Goal: Leave review/rating

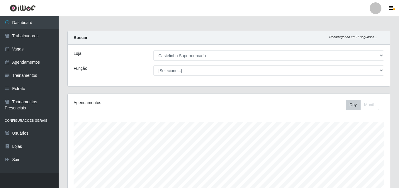
select select "377"
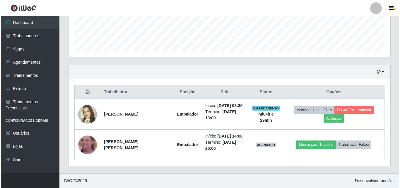
scroll to position [122, 322]
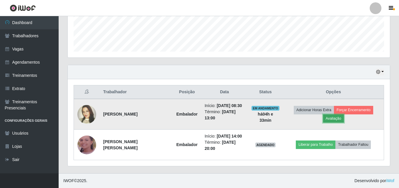
click at [332, 117] on button "Avaliação" at bounding box center [333, 118] width 21 height 8
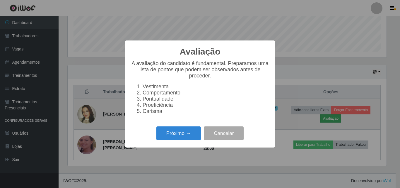
scroll to position [122, 319]
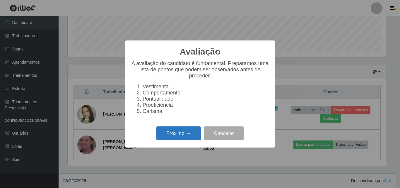
click at [188, 134] on button "Próximo →" at bounding box center [178, 133] width 45 height 14
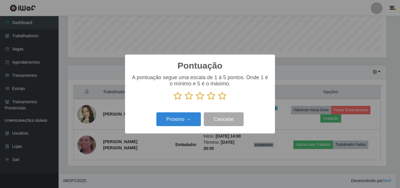
scroll to position [292865, 292667]
click at [220, 97] on icon at bounding box center [222, 95] width 8 height 9
click at [218, 100] on input "radio" at bounding box center [218, 100] width 0 height 0
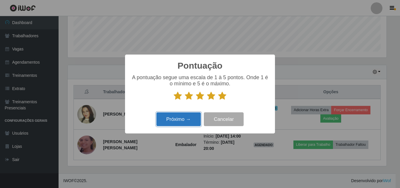
click at [188, 120] on button "Próximo →" at bounding box center [178, 119] width 45 height 14
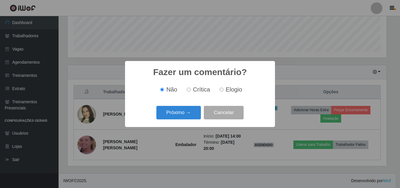
click at [230, 89] on span "Elogio" at bounding box center [234, 89] width 16 height 6
click at [224, 89] on input "Elogio" at bounding box center [222, 90] width 4 height 4
radio input "true"
click at [173, 113] on button "Próximo →" at bounding box center [178, 113] width 45 height 14
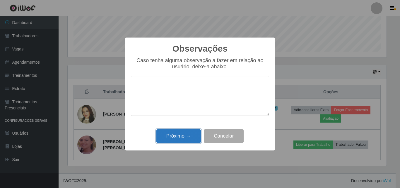
click at [187, 136] on button "Próximo →" at bounding box center [178, 136] width 45 height 14
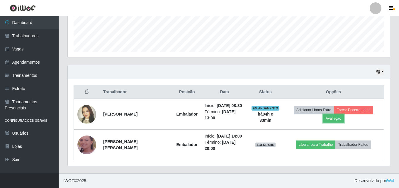
scroll to position [122, 322]
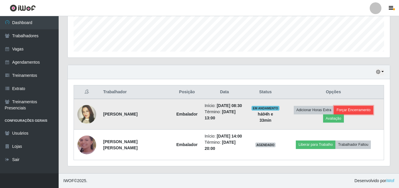
click at [354, 109] on button "Forçar Encerramento" at bounding box center [353, 110] width 39 height 8
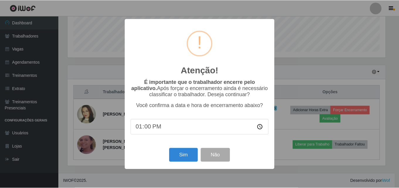
scroll to position [149, 0]
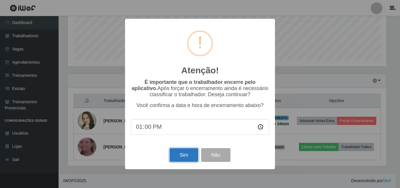
click at [192, 155] on button "Sim" at bounding box center [184, 155] width 28 height 14
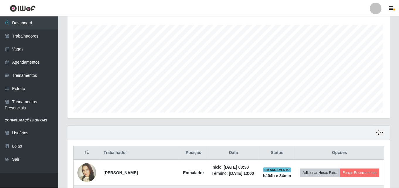
scroll to position [122, 319]
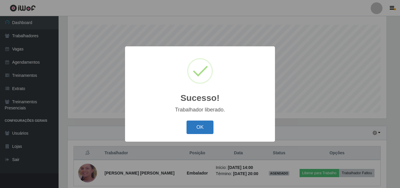
click at [197, 131] on button "OK" at bounding box center [200, 127] width 27 height 14
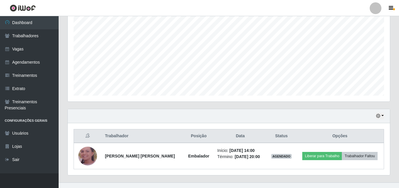
scroll to position [123, 0]
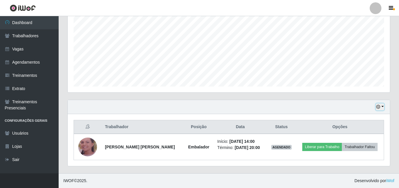
click at [378, 106] on icon "button" at bounding box center [378, 107] width 4 height 4
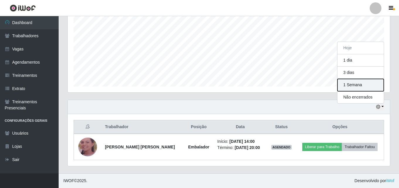
click at [357, 85] on button "1 Semana" at bounding box center [360, 85] width 46 height 12
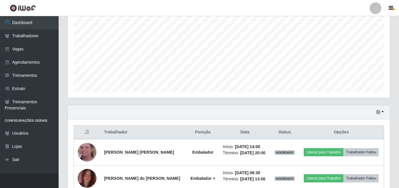
scroll to position [117, 0]
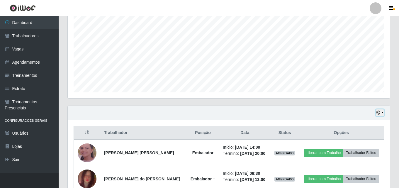
drag, startPoint x: 382, startPoint y: 112, endPoint x: 364, endPoint y: 103, distance: 19.4
click at [382, 112] on button "button" at bounding box center [380, 112] width 8 height 7
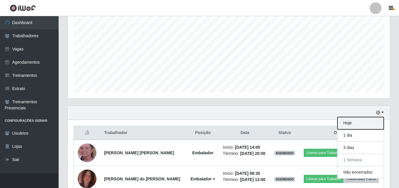
click at [352, 126] on button "Hoje" at bounding box center [360, 123] width 46 height 12
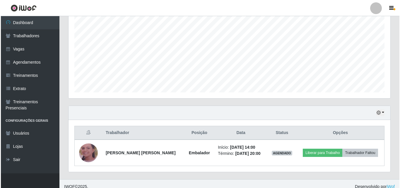
scroll to position [123, 0]
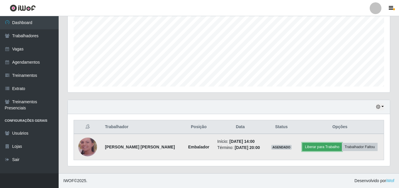
click at [319, 145] on button "Liberar para Trabalho" at bounding box center [322, 147] width 40 height 8
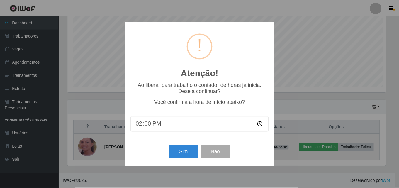
scroll to position [122, 319]
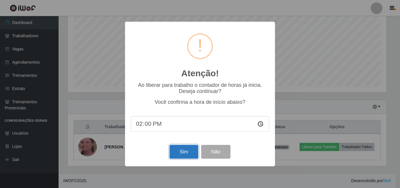
click at [190, 151] on button "Sim" at bounding box center [184, 152] width 28 height 14
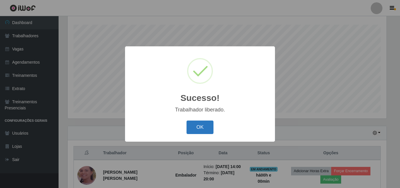
click at [191, 124] on button "OK" at bounding box center [200, 127] width 27 height 14
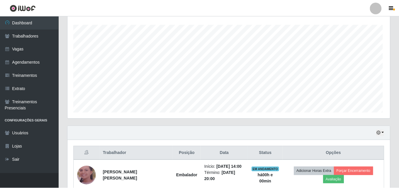
scroll to position [122, 322]
